Goal: Information Seeking & Learning: Learn about a topic

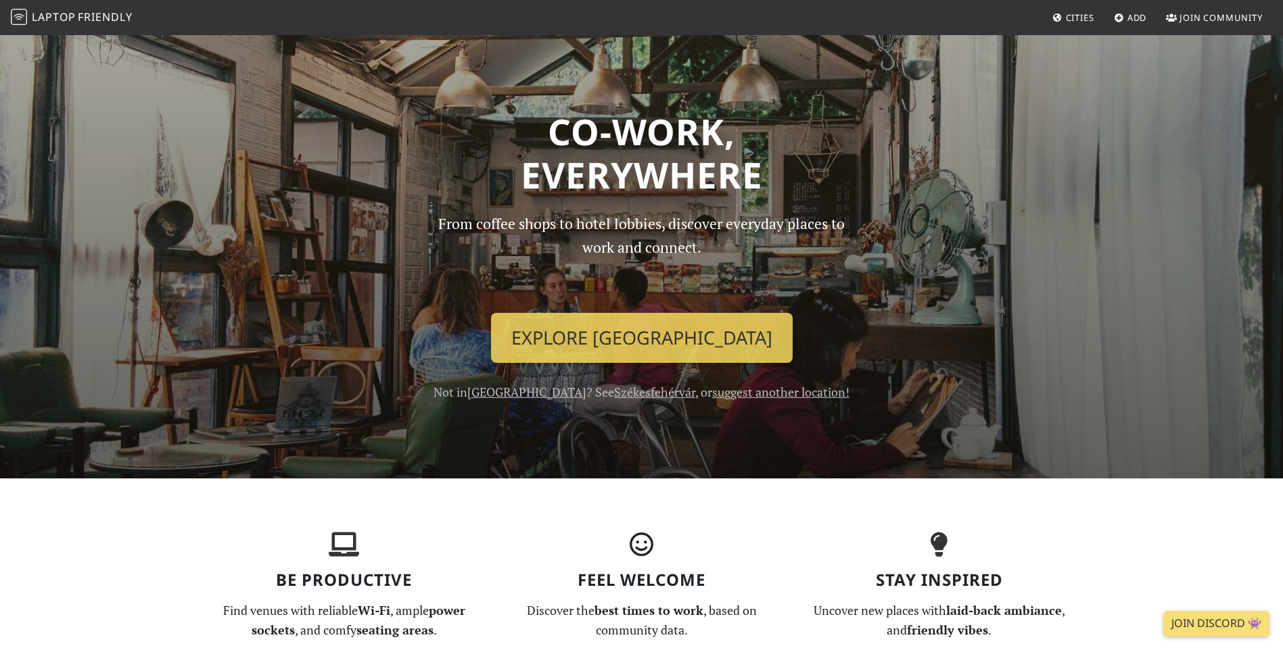
click at [1071, 16] on span "Cities" at bounding box center [1080, 17] width 28 height 12
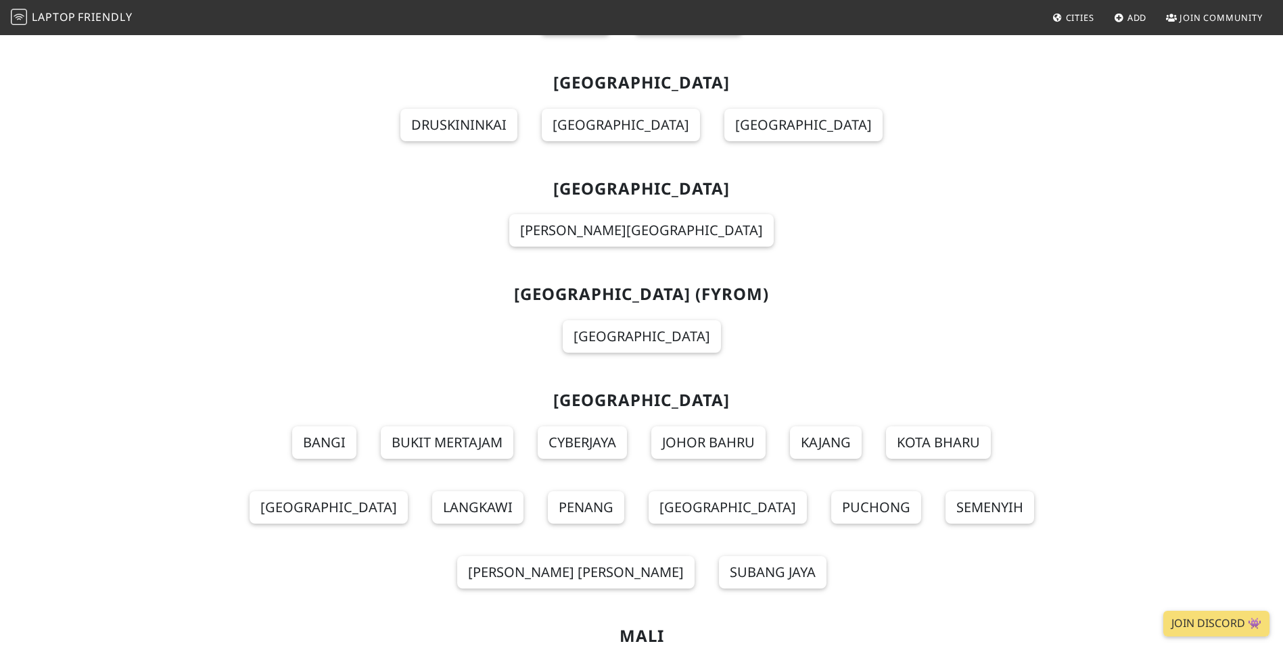
scroll to position [9060, 0]
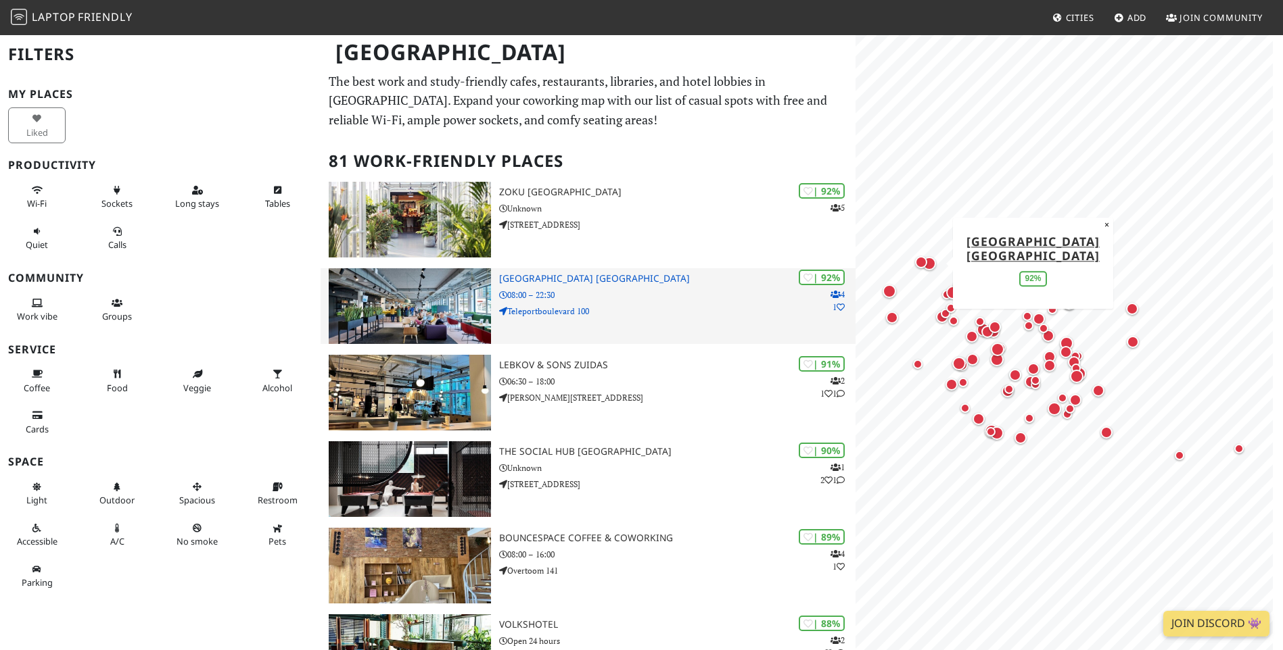
click at [525, 273] on h3 "Aristo Meeting Center Amsterdam" at bounding box center [677, 278] width 356 height 11
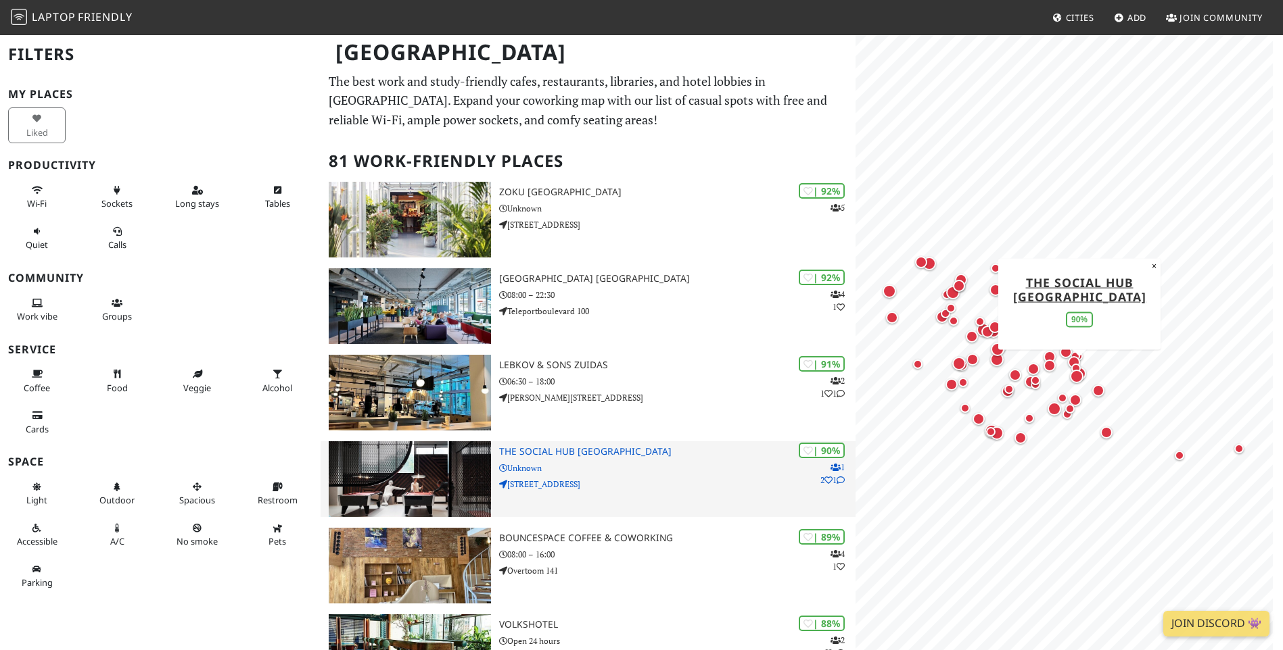
click at [621, 446] on h3 "The Social Hub [GEOGRAPHIC_DATA]" at bounding box center [677, 451] width 356 height 11
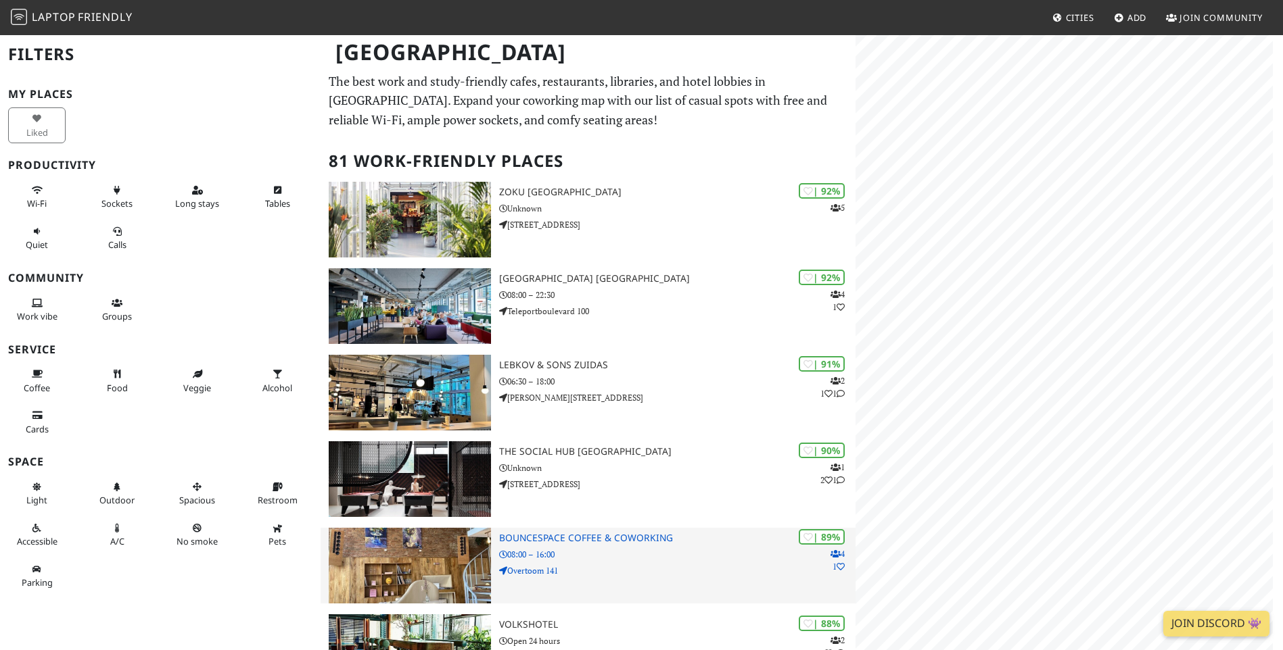
click at [595, 537] on h3 "BounceSpace Coffee & Coworking" at bounding box center [677, 538] width 356 height 11
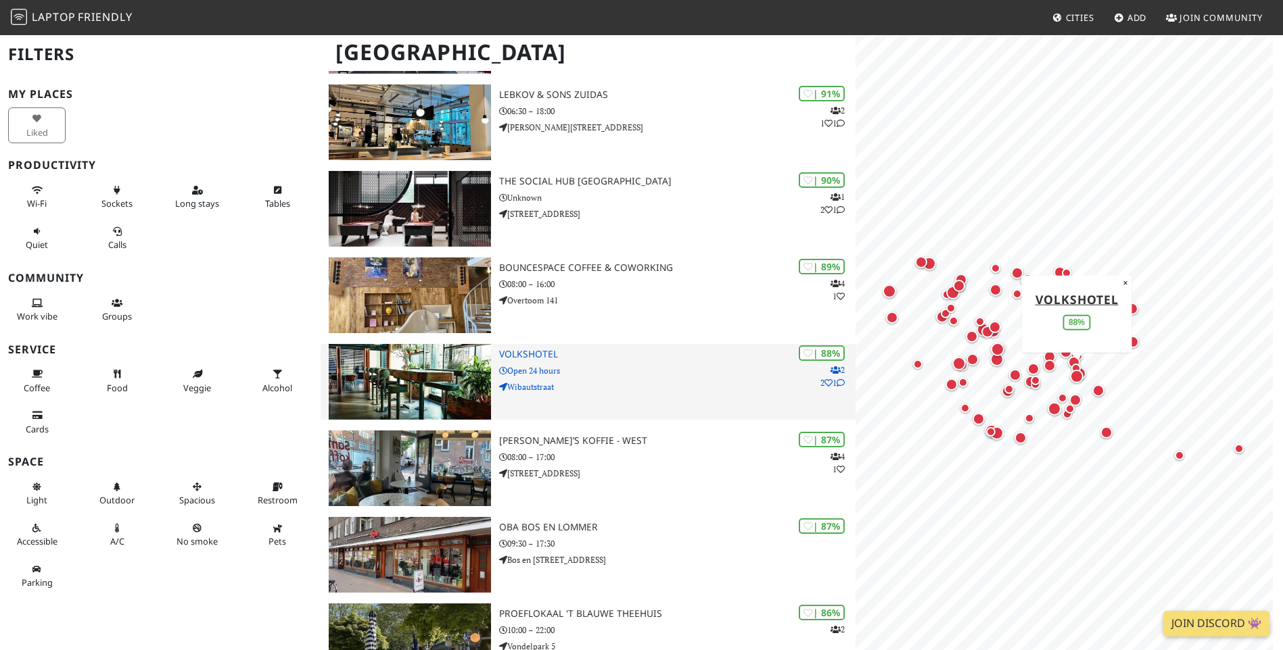
scroll to position [338, 0]
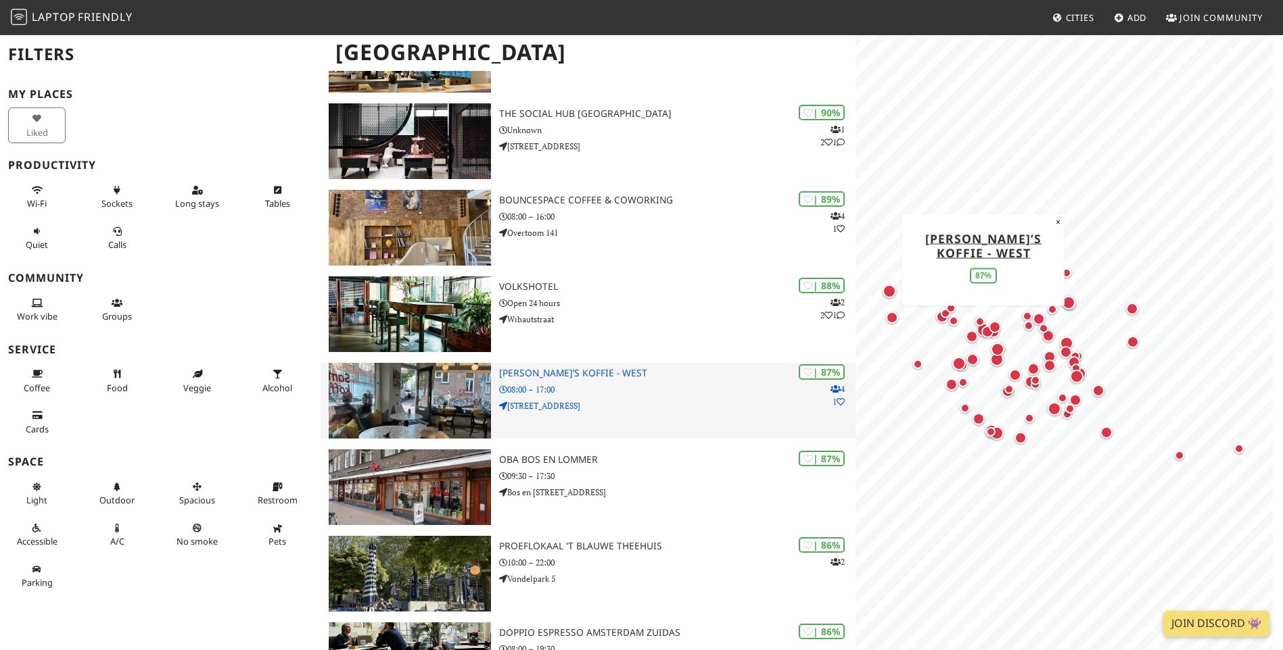
click at [525, 379] on h3 "[PERSON_NAME]’s koffie - West" at bounding box center [677, 373] width 356 height 11
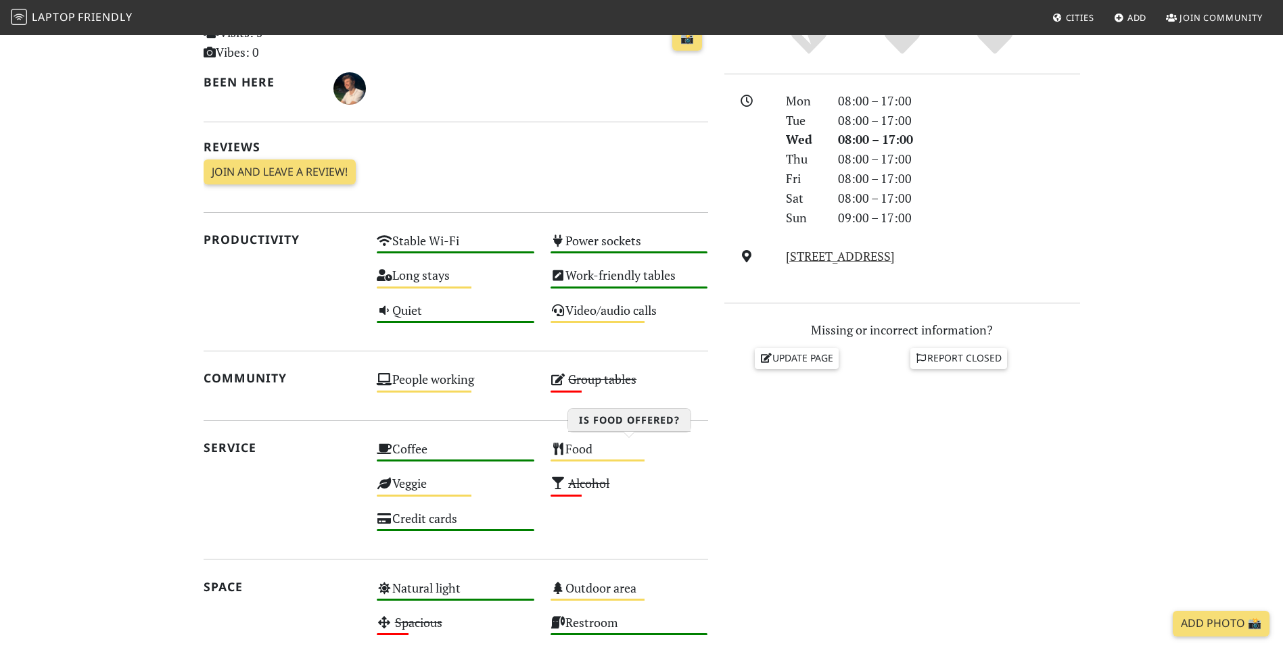
scroll to position [338, 0]
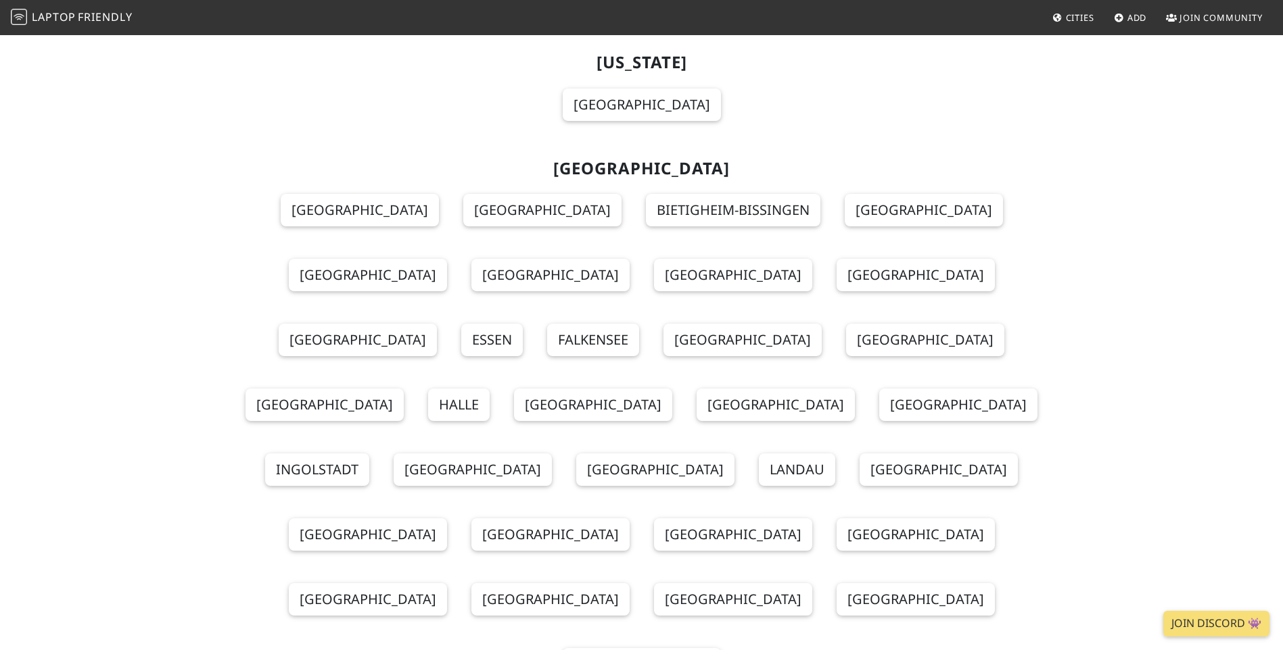
scroll to position [4861, 0]
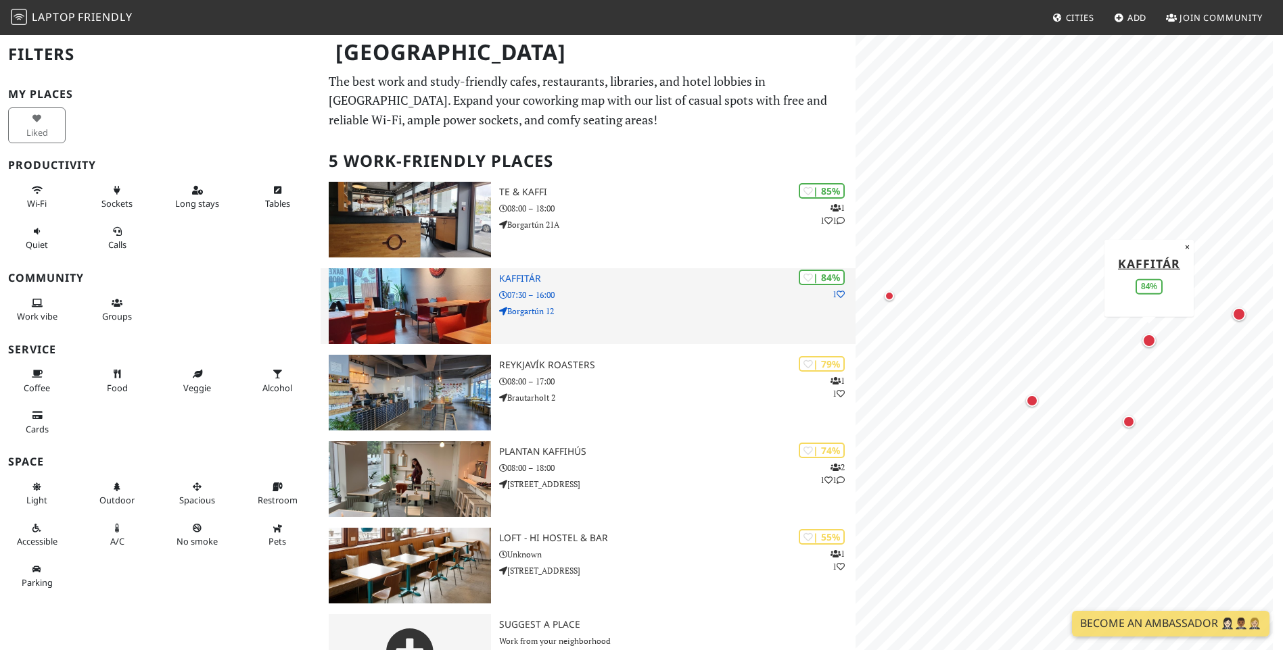
scroll to position [51, 0]
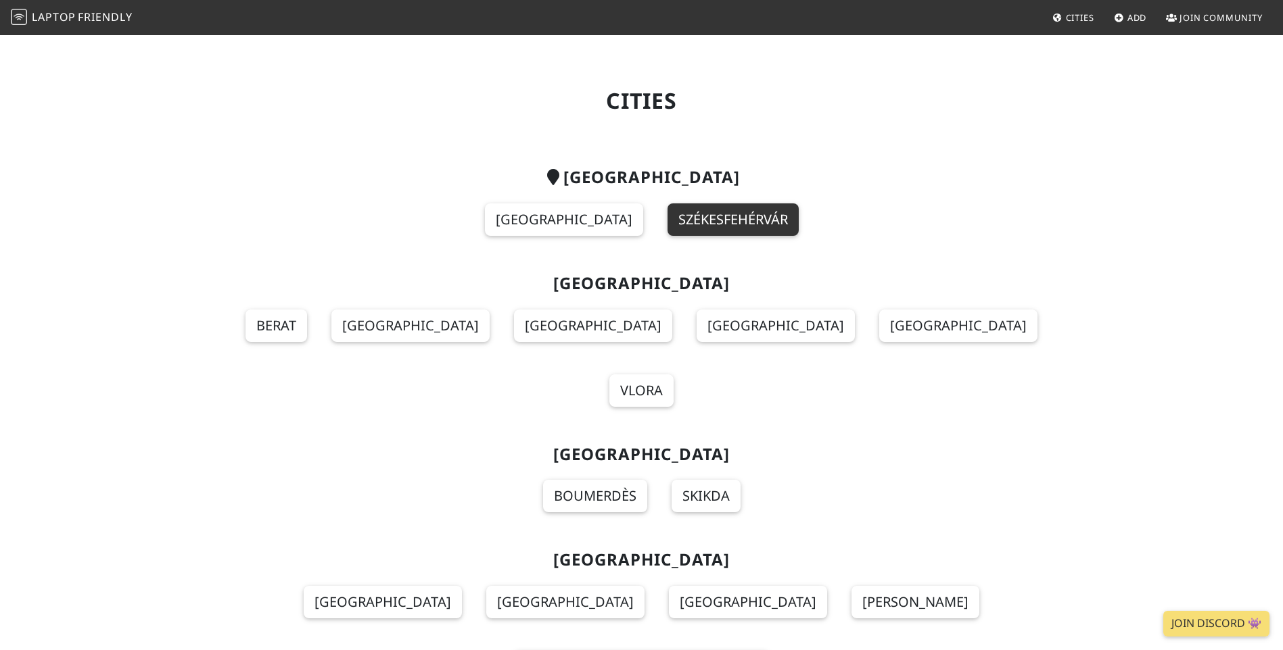
click at [734, 226] on link "Székesfehérvár" at bounding box center [732, 220] width 131 height 32
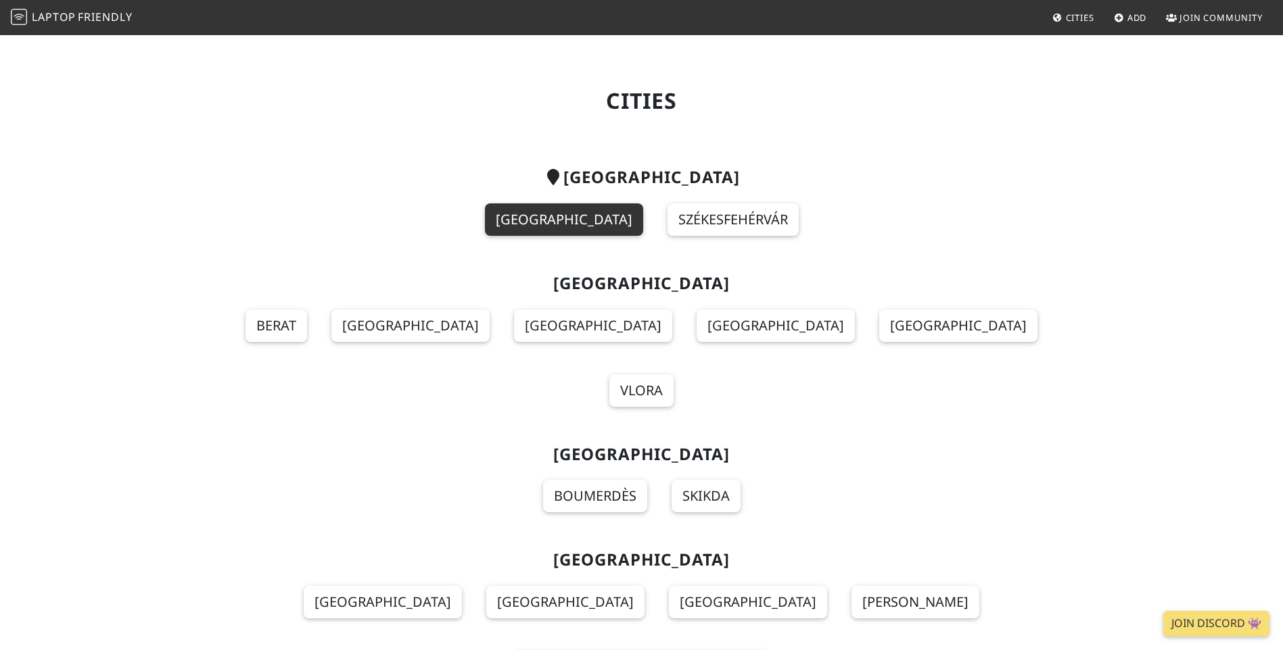
click at [556, 216] on link "[GEOGRAPHIC_DATA]" at bounding box center [564, 220] width 158 height 32
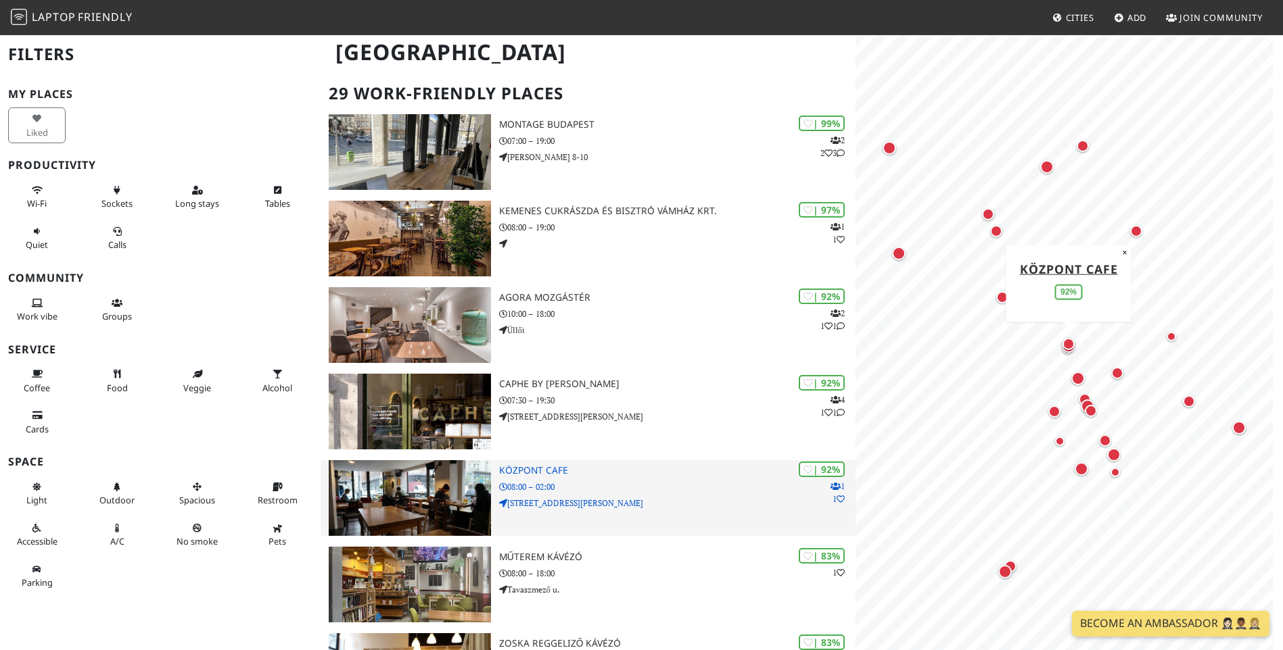
scroll to position [135, 0]
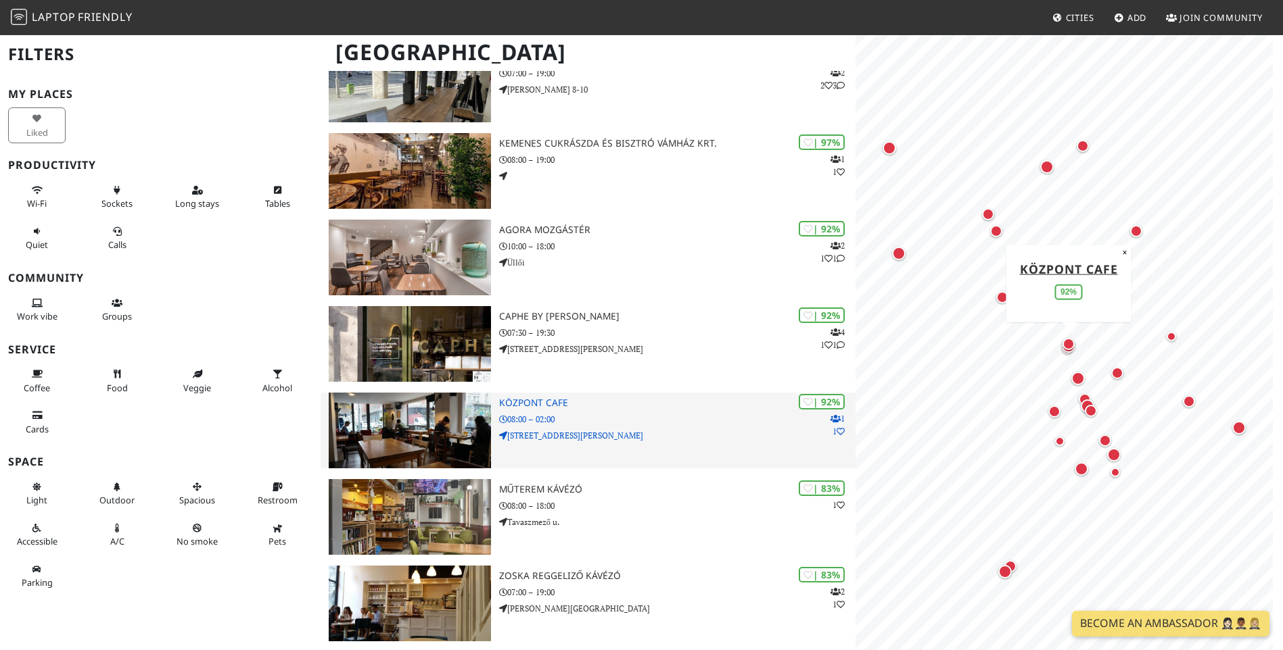
click at [583, 412] on div "| 92% 1 1 [GEOGRAPHIC_DATA] 08:00 – 02:00 [STREET_ADDRESS][PERSON_NAME]" at bounding box center [677, 431] width 356 height 76
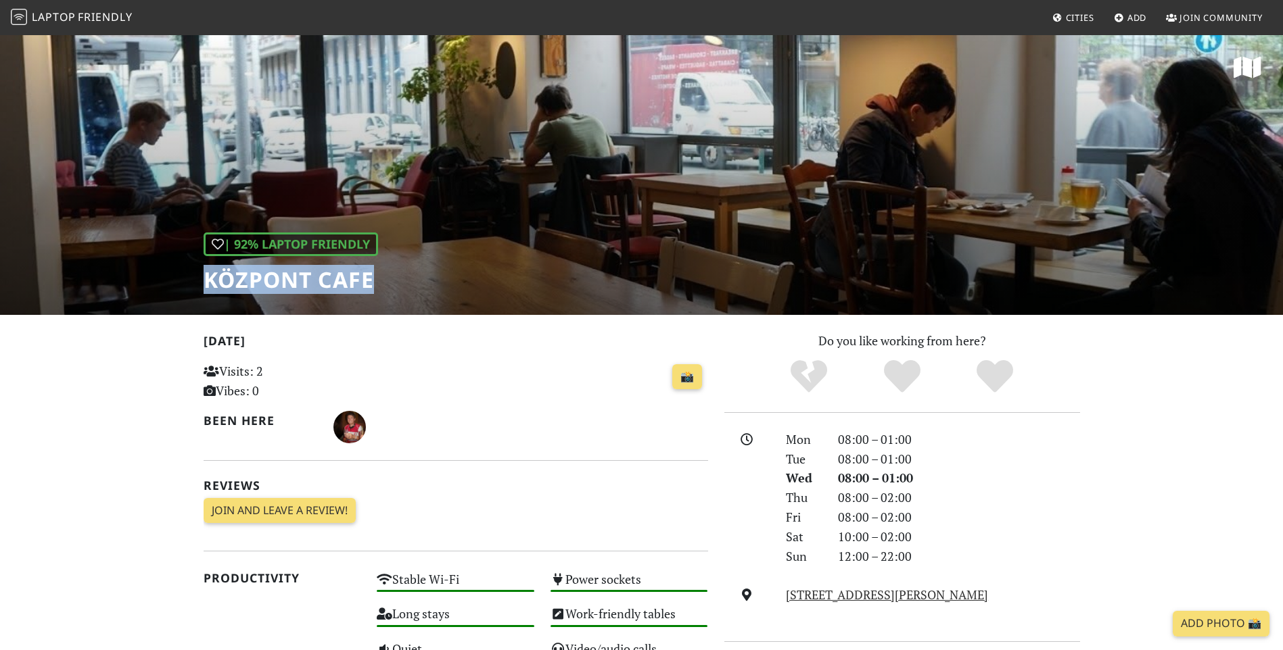
drag, startPoint x: 198, startPoint y: 281, endPoint x: 416, endPoint y: 273, distance: 217.8
click at [416, 273] on div "| 92% Laptop Friendly Központ Cafe" at bounding box center [641, 174] width 1283 height 281
drag, startPoint x: 416, startPoint y: 273, endPoint x: 308, endPoint y: 281, distance: 107.8
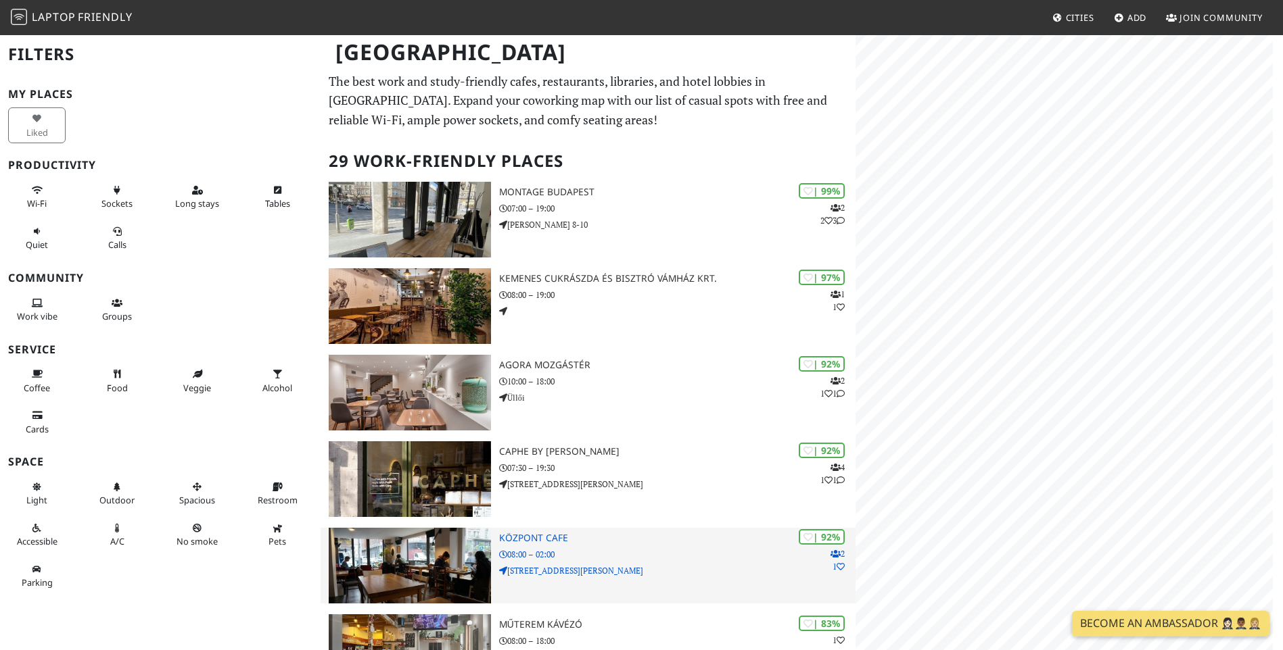
scroll to position [338, 0]
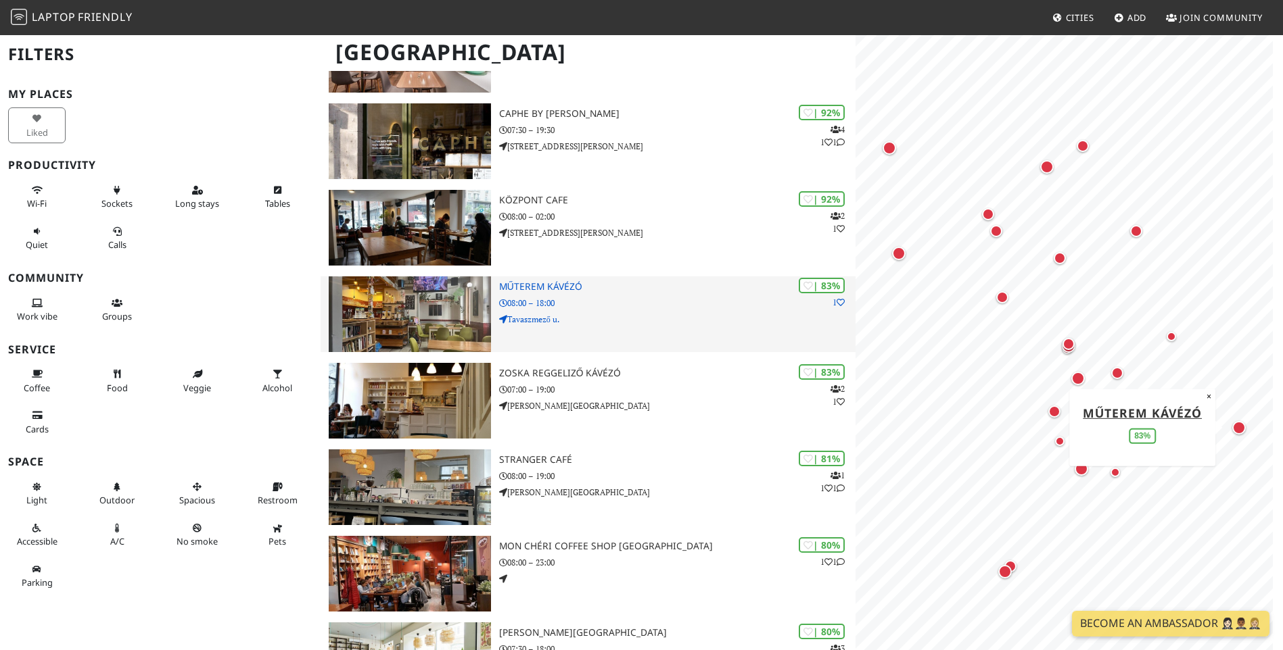
click at [603, 308] on p "08:00 – 18:00" at bounding box center [677, 303] width 356 height 13
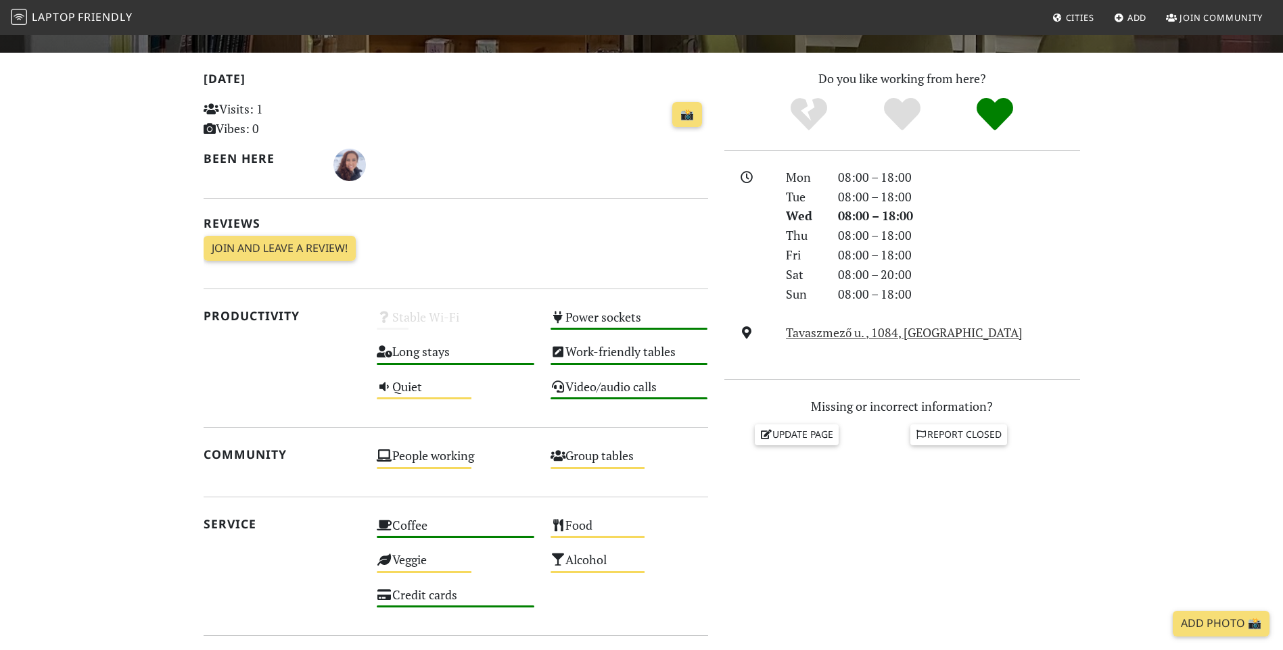
scroll to position [164, 0]
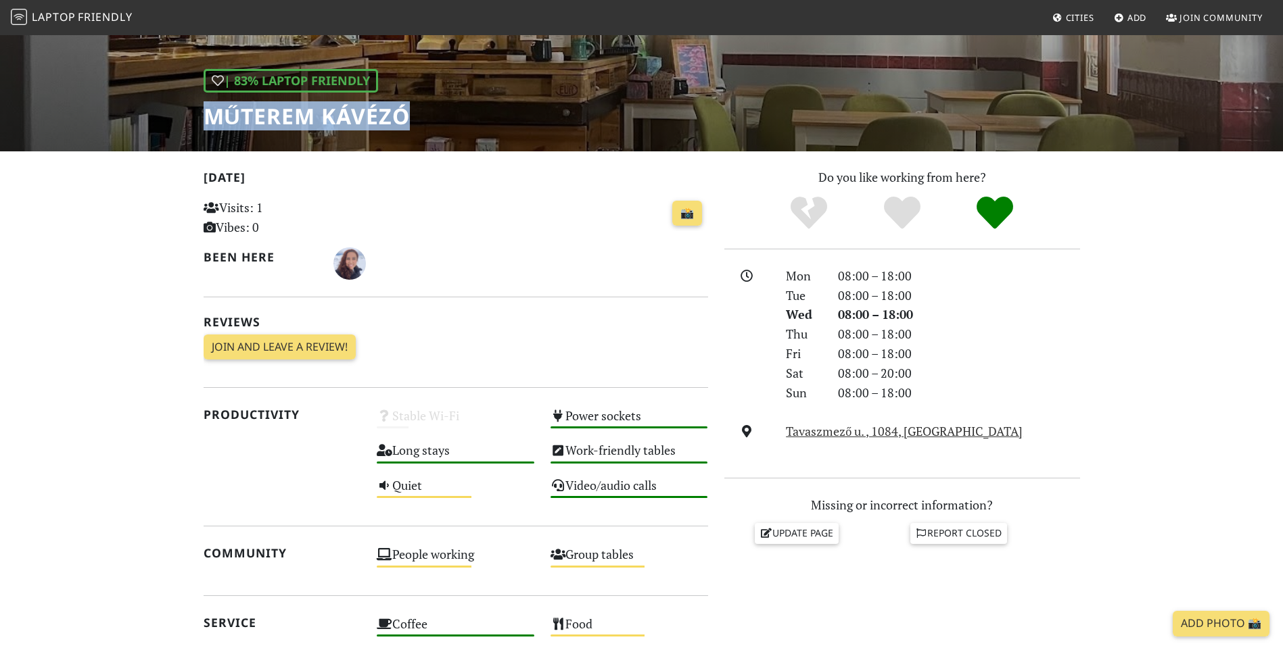
drag, startPoint x: 195, startPoint y: 118, endPoint x: 416, endPoint y: 112, distance: 221.2
click at [416, 112] on div "| 83% Laptop Friendly Műterem Kávézó" at bounding box center [641, 10] width 1283 height 281
drag, startPoint x: 416, startPoint y: 112, endPoint x: 360, endPoint y: 114, distance: 56.8
click at [579, 322] on h2 "Reviews" at bounding box center [456, 322] width 504 height 14
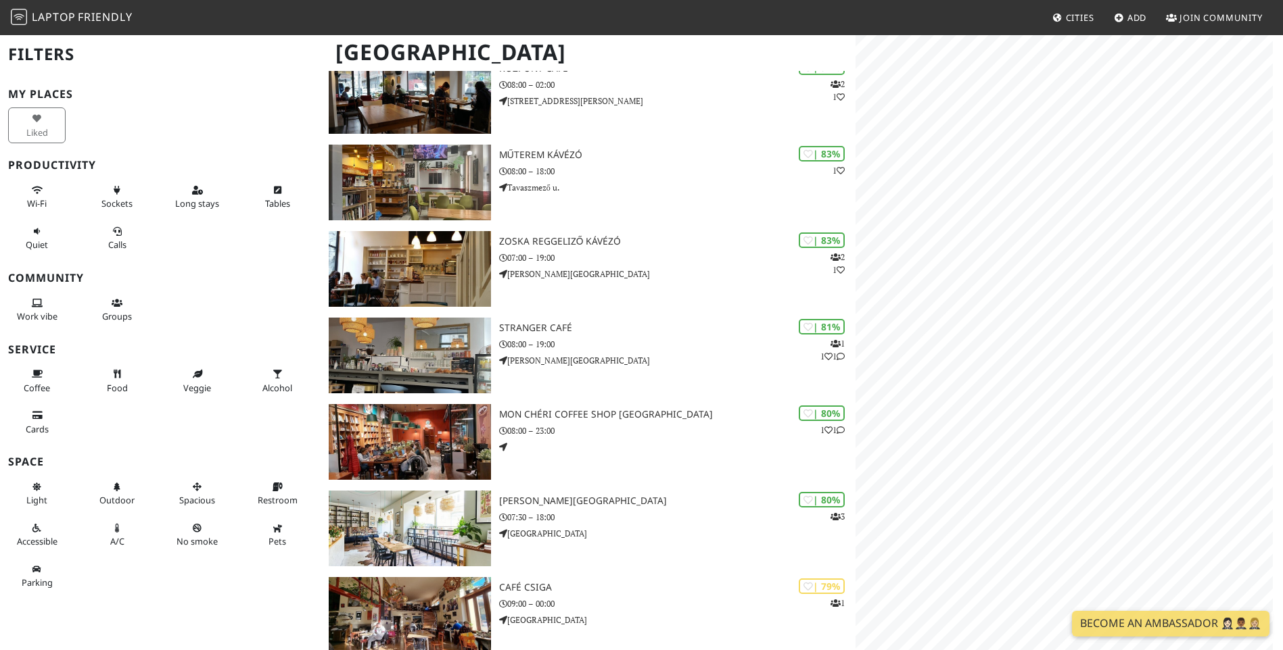
scroll to position [473, 0]
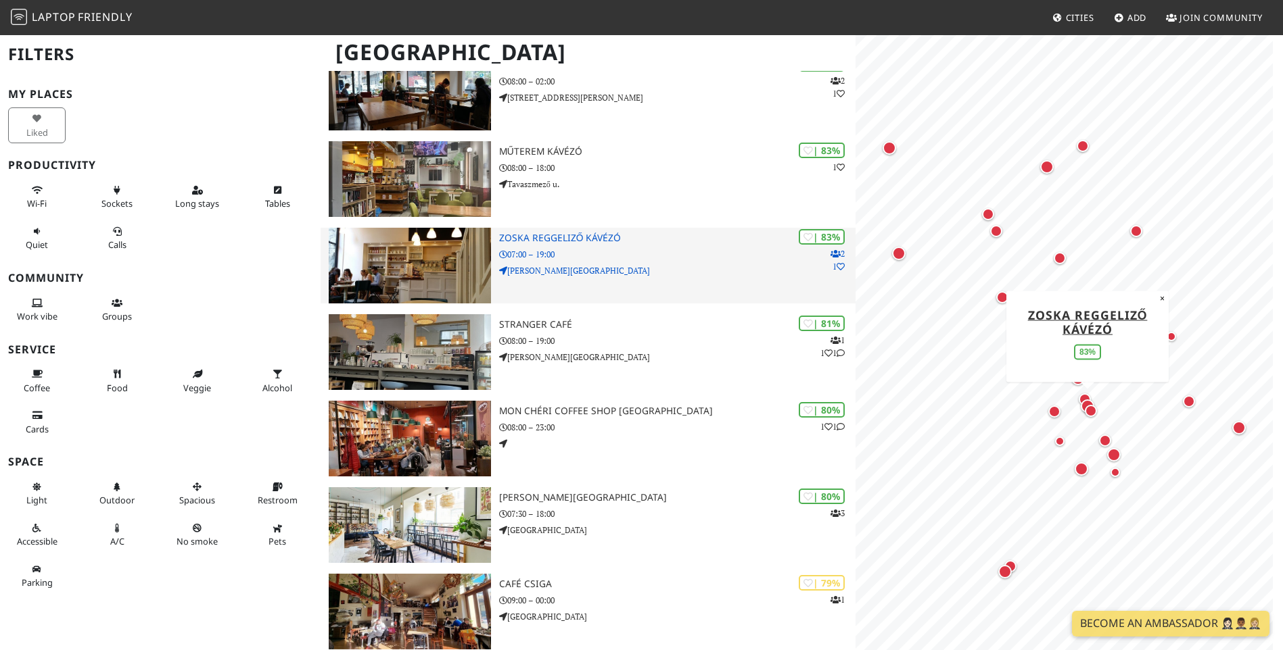
click at [385, 279] on img at bounding box center [410, 266] width 162 height 76
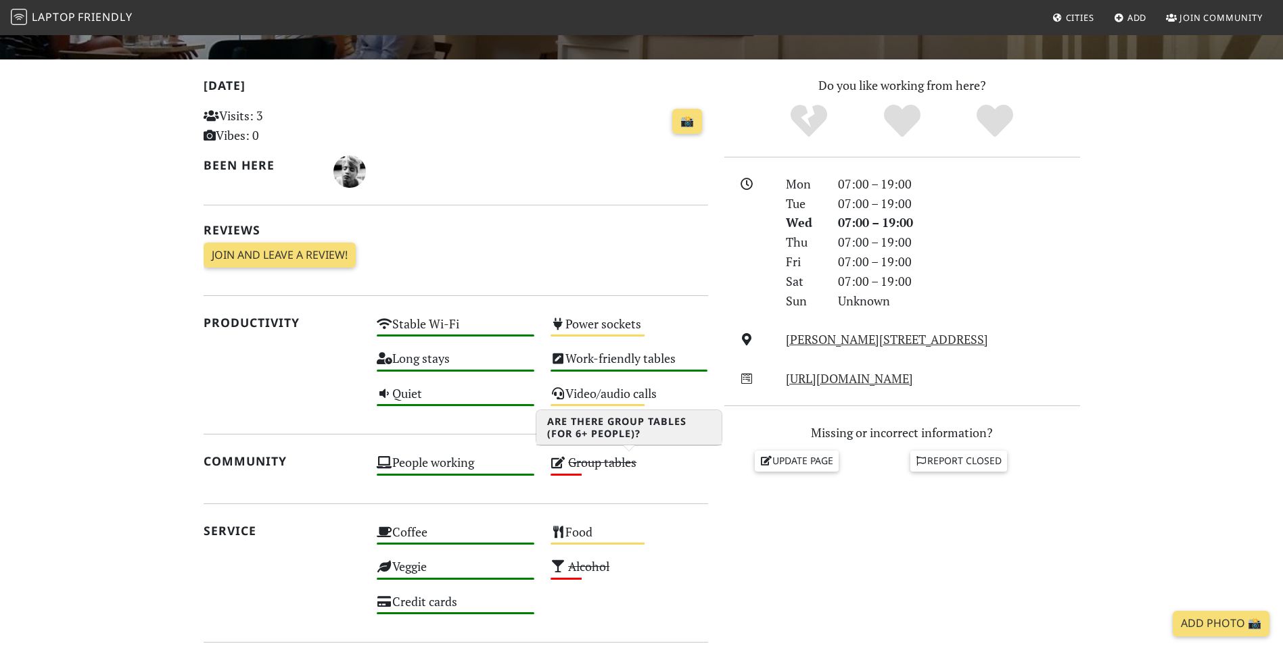
scroll to position [68, 0]
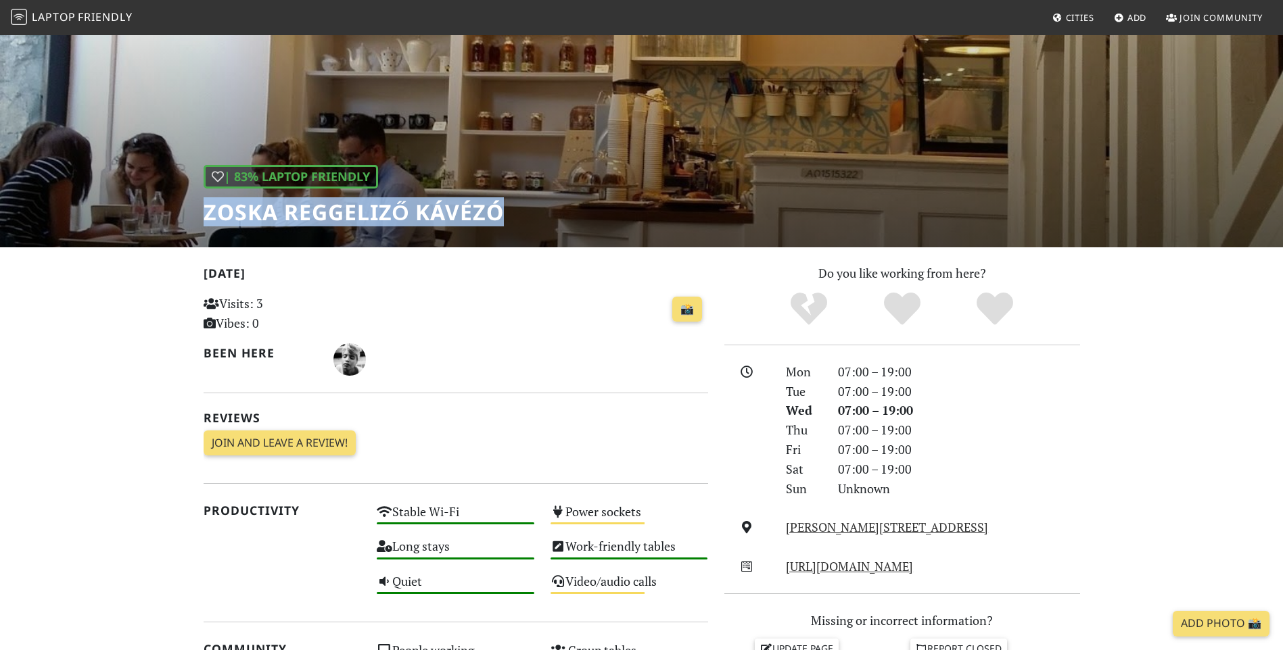
drag, startPoint x: 201, startPoint y: 208, endPoint x: 533, endPoint y: 211, distance: 332.0
click at [533, 211] on div "| 83% Laptop Friendly Zoska Reggeliző Kávézó" at bounding box center [641, 106] width 1283 height 281
drag, startPoint x: 533, startPoint y: 211, endPoint x: 462, endPoint y: 213, distance: 71.0
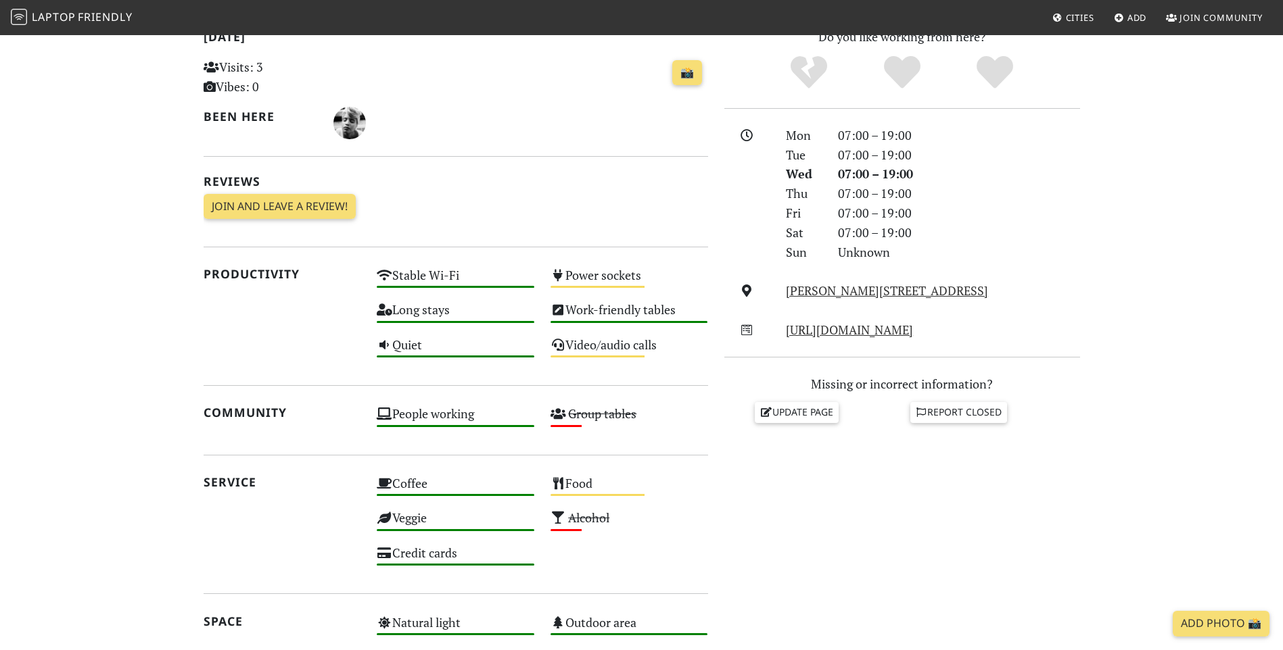
scroll to position [473, 0]
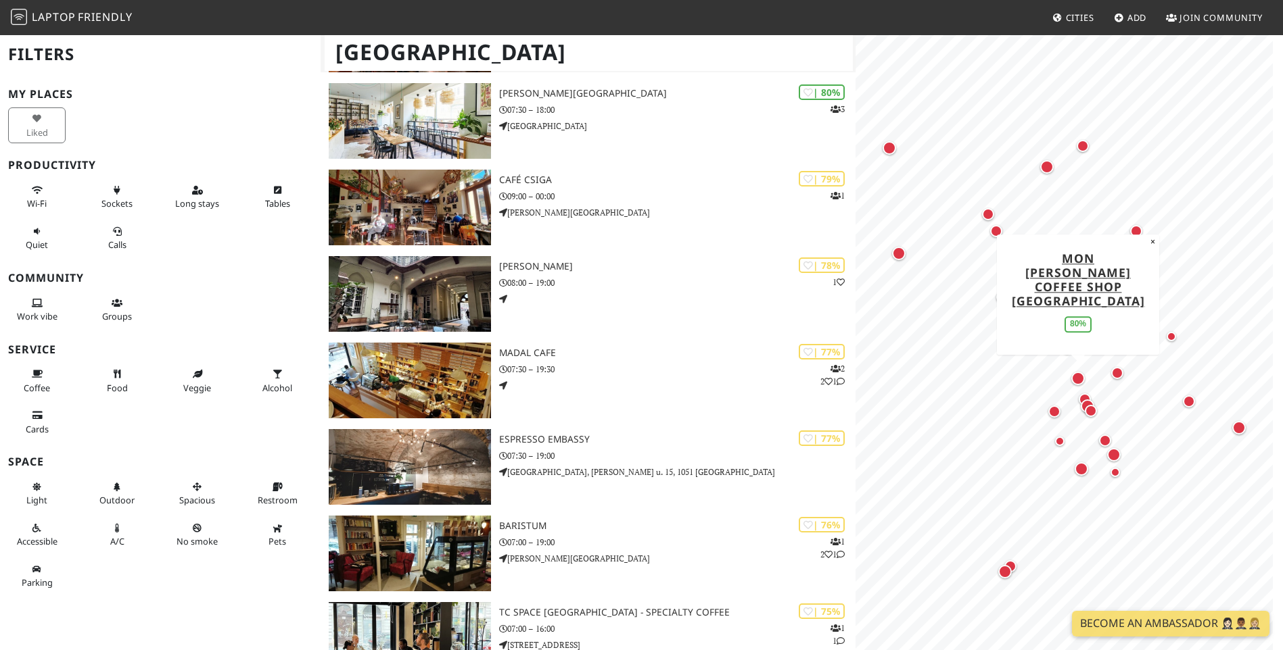
scroll to position [879, 0]
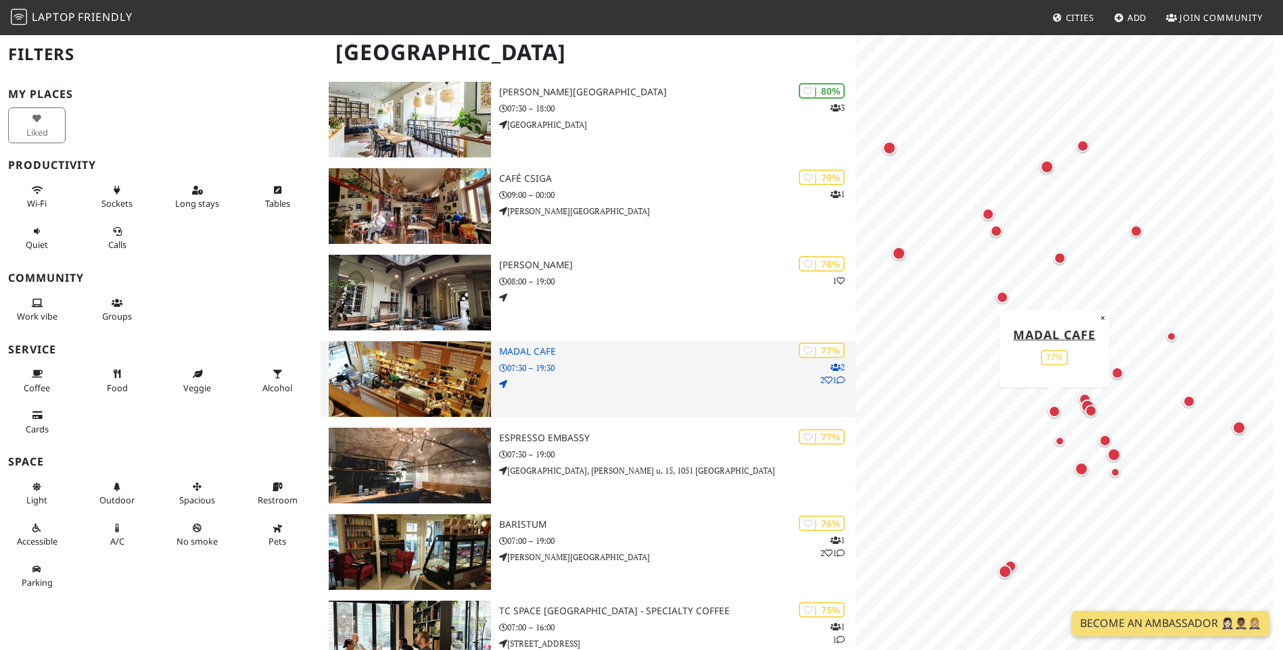
click at [598, 370] on p "07:30 – 19:30" at bounding box center [677, 368] width 356 height 13
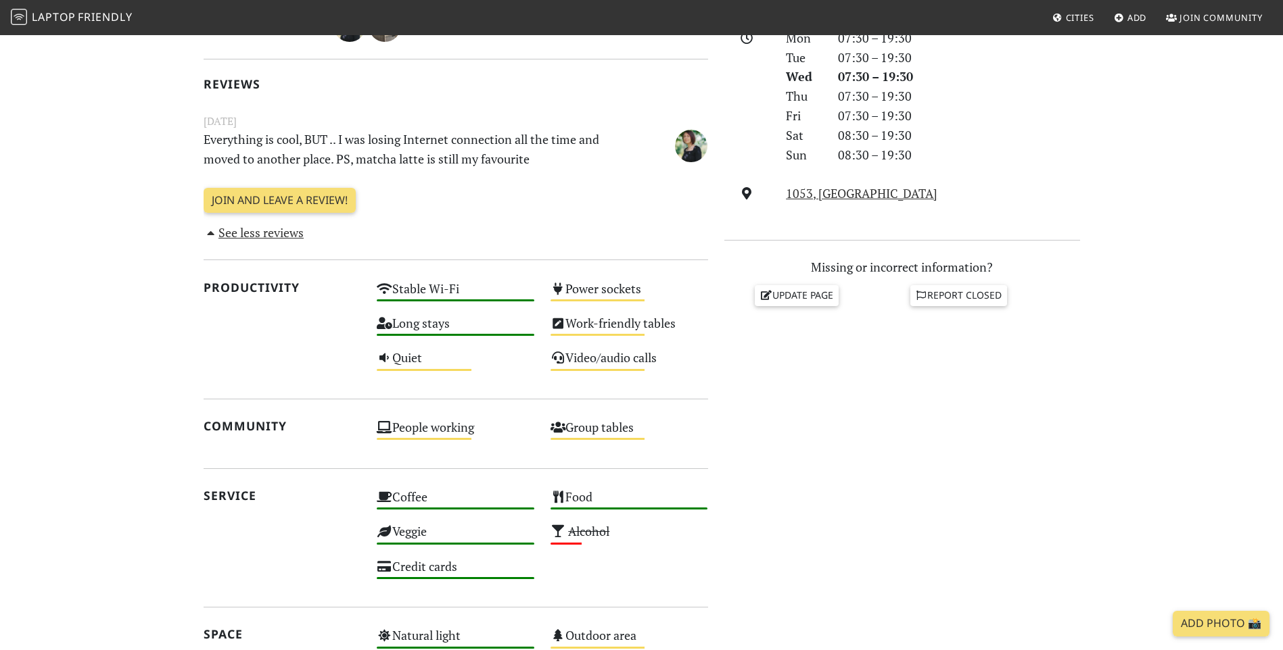
scroll to position [406, 0]
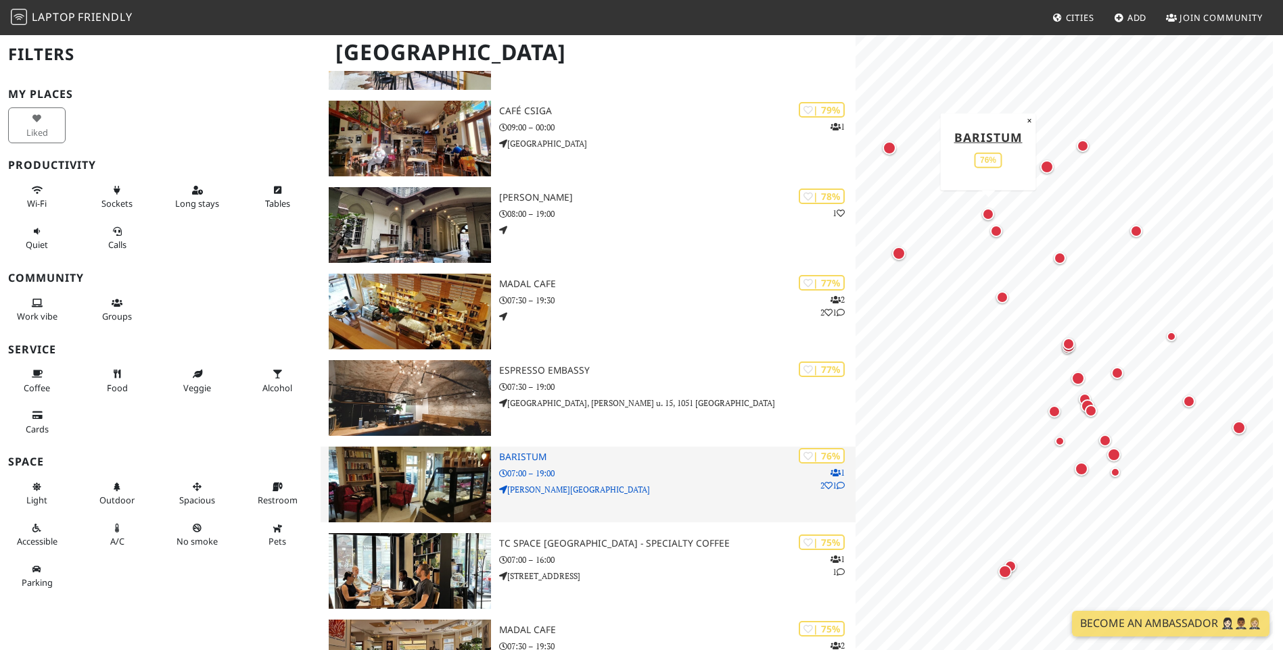
scroll to position [1014, 0]
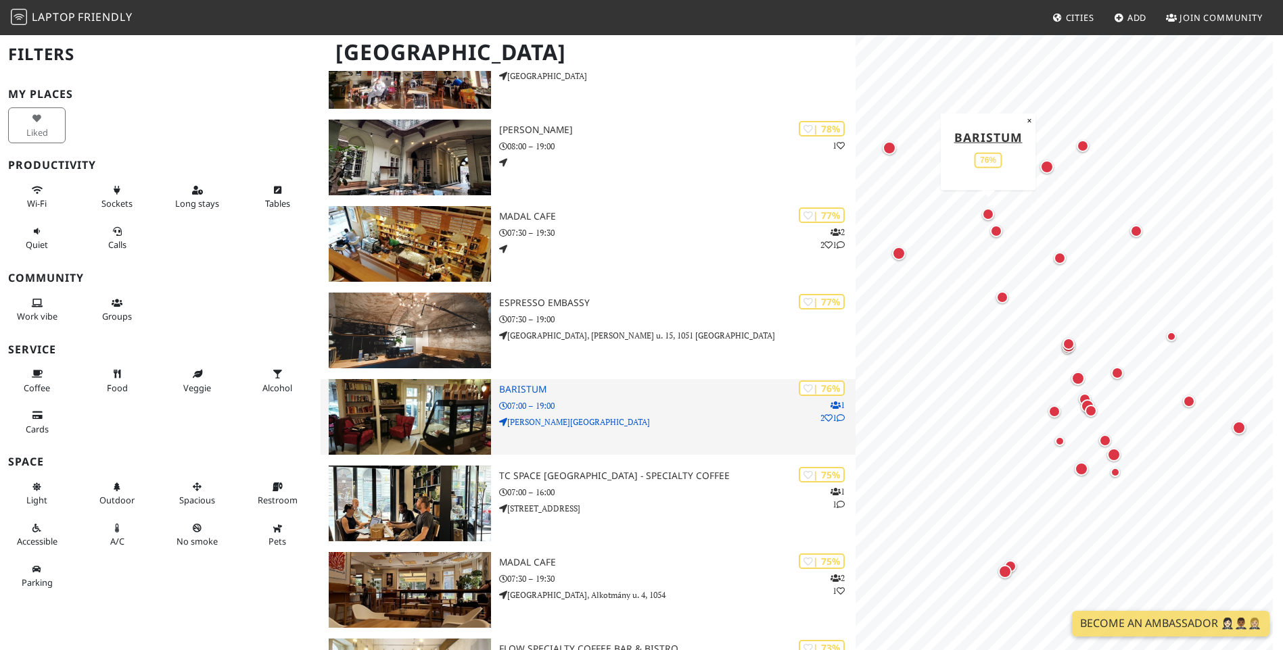
click at [531, 386] on h3 "Baristum" at bounding box center [677, 389] width 356 height 11
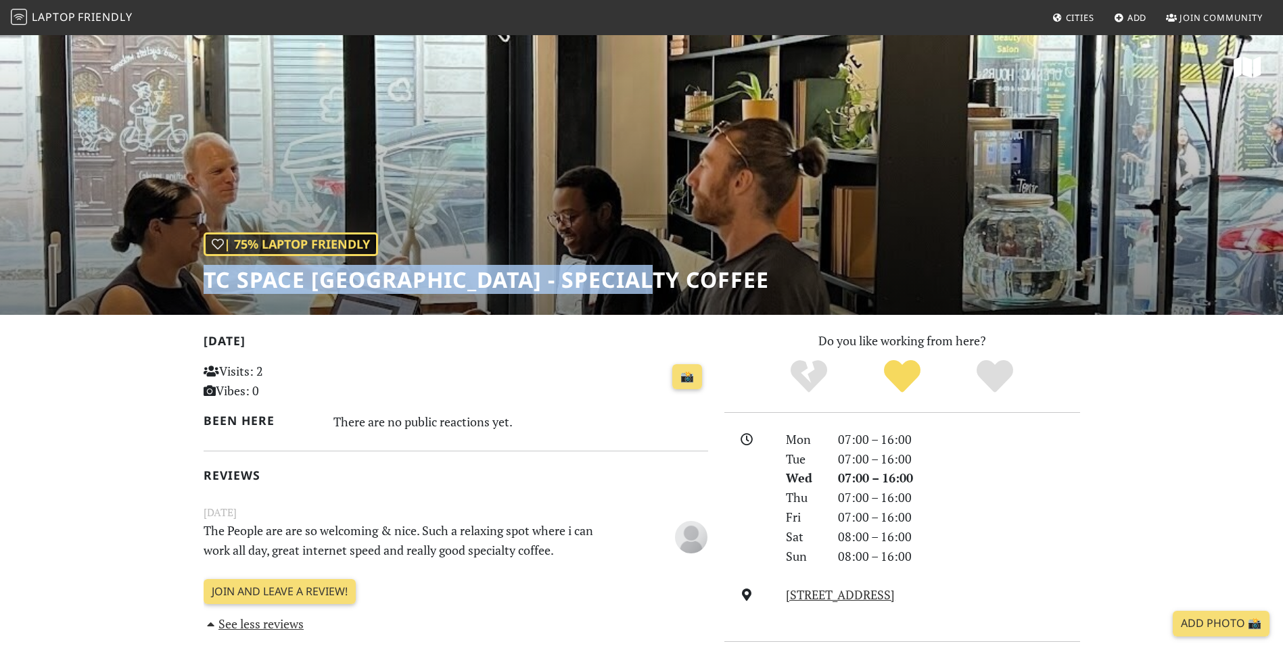
drag, startPoint x: 196, startPoint y: 278, endPoint x: 656, endPoint y: 282, distance: 460.4
click at [656, 282] on div "| 75% Laptop Friendly TC Space Budapest - Specialty Coffee" at bounding box center [641, 174] width 1283 height 281
drag, startPoint x: 656, startPoint y: 282, endPoint x: 633, endPoint y: 279, distance: 23.9
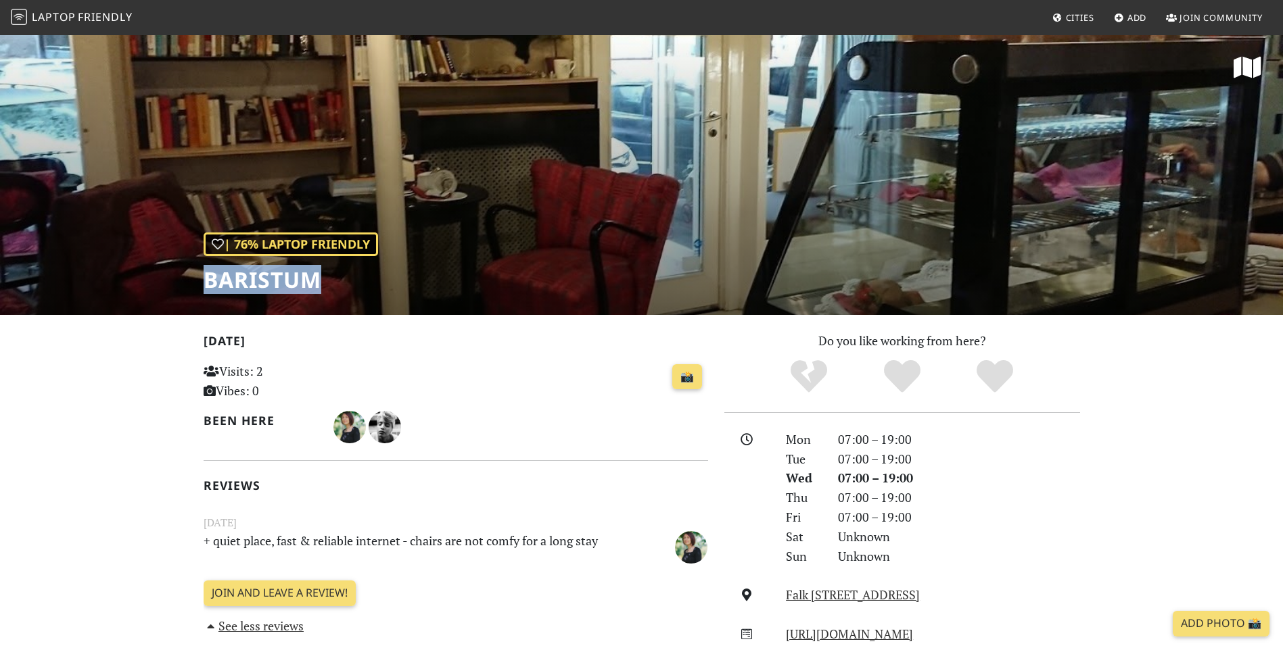
drag, startPoint x: 185, startPoint y: 284, endPoint x: 333, endPoint y: 270, distance: 149.4
click at [333, 270] on div "| 76% Laptop Friendly Baristum" at bounding box center [641, 174] width 1283 height 281
drag, startPoint x: 333, startPoint y: 270, endPoint x: 292, endPoint y: 287, distance: 44.6
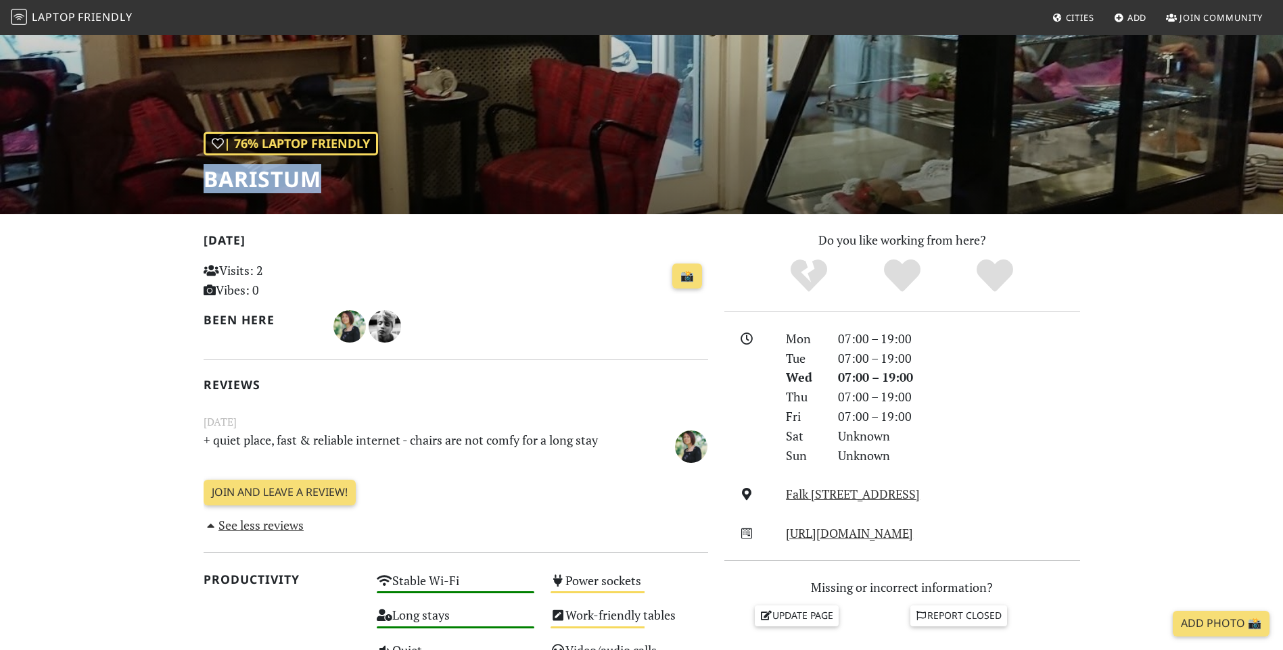
scroll to position [473, 0]
